Goal: Task Accomplishment & Management: Manage account settings

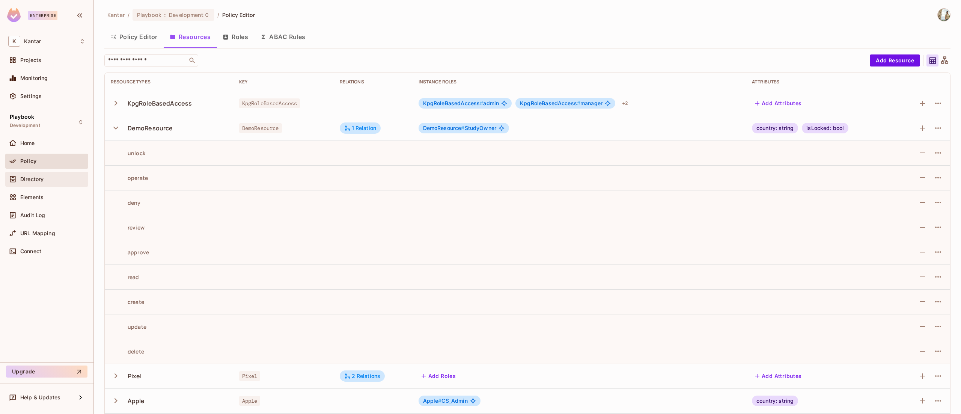
click at [48, 175] on div "Directory" at bounding box center [46, 178] width 77 height 9
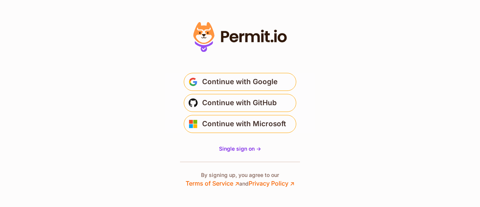
click at [229, 93] on div "Continue with Google Continue with GitHub Continue with Microsoft" at bounding box center [240, 103] width 150 height 60
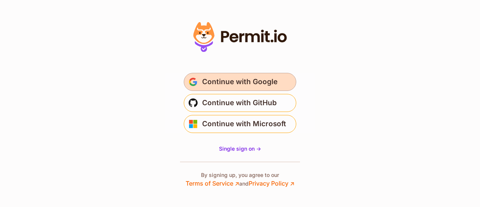
click at [229, 85] on span "Continue with Google" at bounding box center [239, 82] width 75 height 12
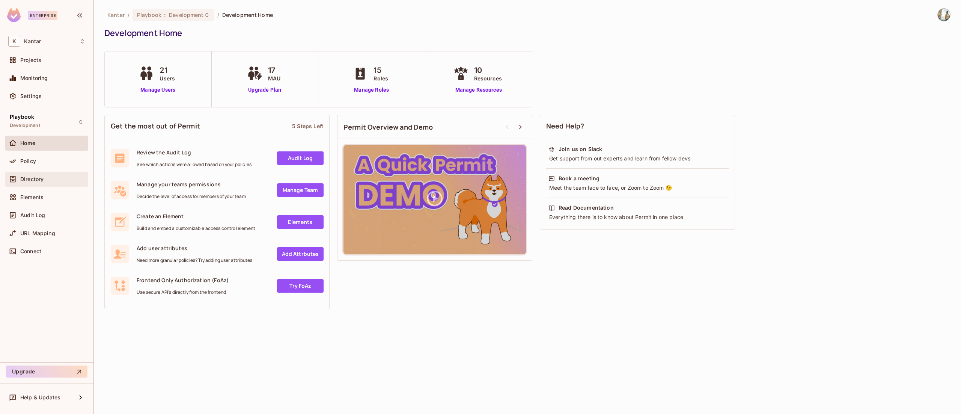
click at [41, 175] on div "Directory" at bounding box center [46, 178] width 77 height 9
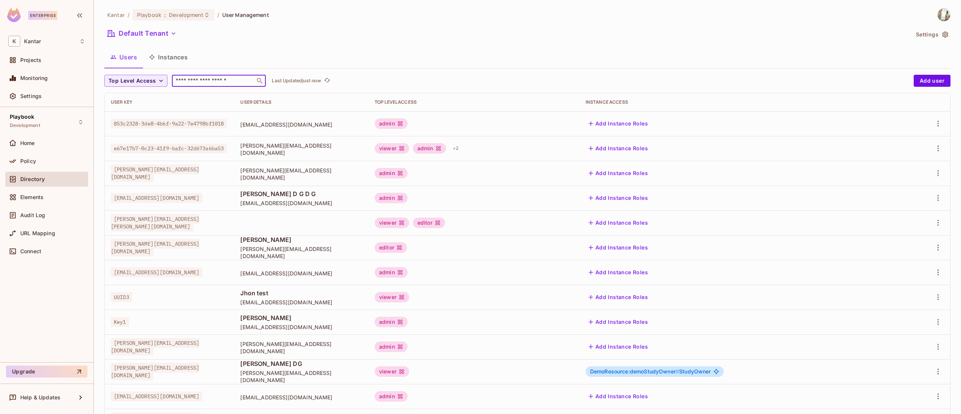
click at [198, 82] on input "text" at bounding box center [213, 81] width 79 height 8
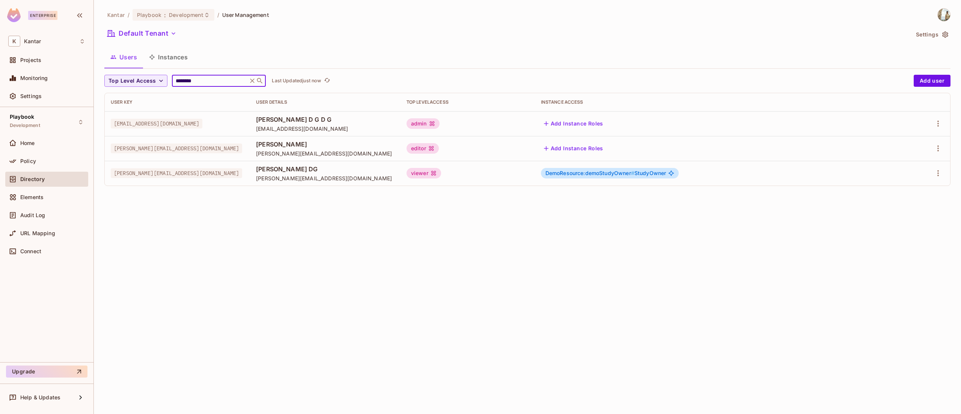
type input "********"
click at [470, 42] on div "Kantar / Playbook : Development / User Management Default Tenant Settings Users…" at bounding box center [527, 99] width 846 height 183
click at [937, 121] on icon "button" at bounding box center [937, 123] width 9 height 9
click at [908, 172] on div "Delete User" at bounding box center [908, 174] width 30 height 8
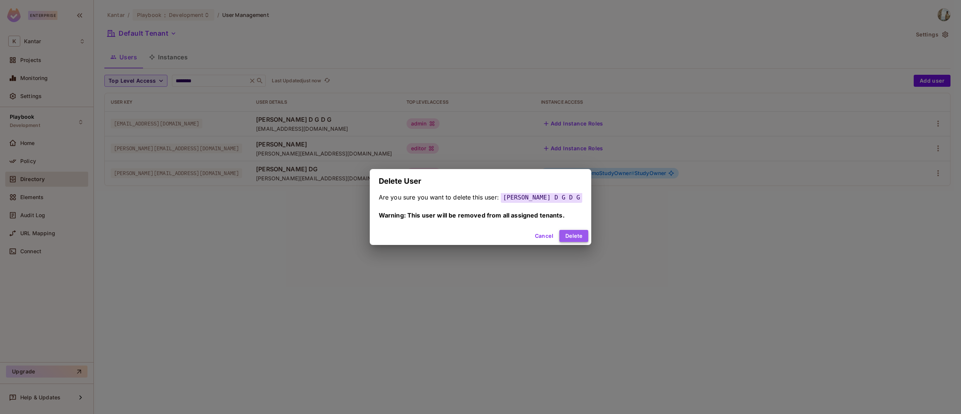
click at [567, 233] on button "Delete" at bounding box center [573, 236] width 29 height 12
